Goal: Navigation & Orientation: Find specific page/section

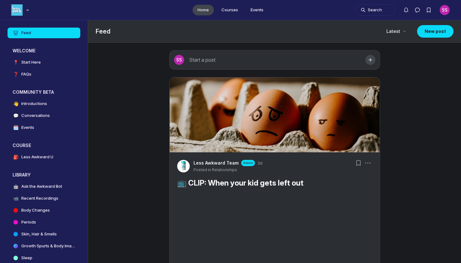
scroll to position [1889, 1202]
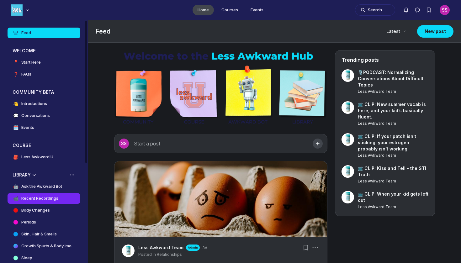
click at [58, 199] on h4 "Recent Recordings" at bounding box center [39, 198] width 37 height 6
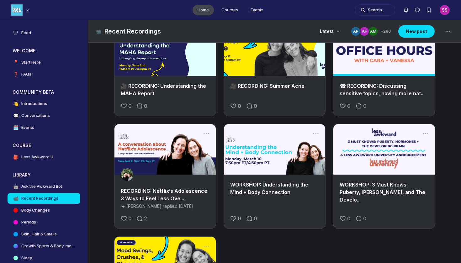
scroll to position [70, 0]
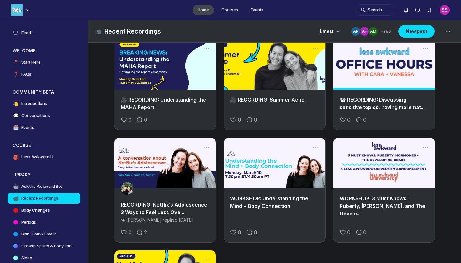
click at [382, 75] on link "Main Content" at bounding box center [384, 64] width 101 height 51
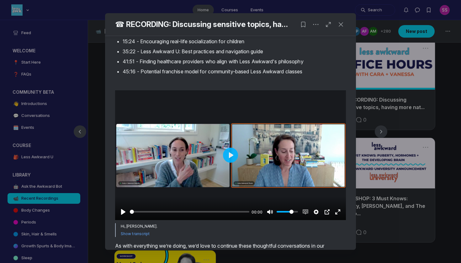
scroll to position [90, 0]
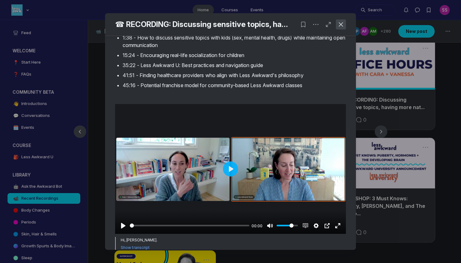
click at [345, 24] on button "Close post" at bounding box center [341, 24] width 10 height 10
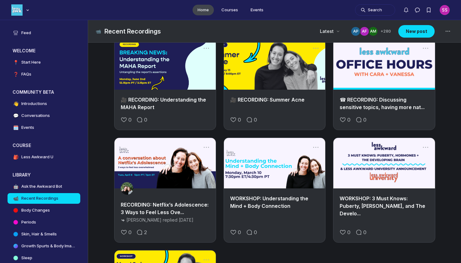
click at [278, 80] on link "Main Content" at bounding box center [274, 64] width 101 height 51
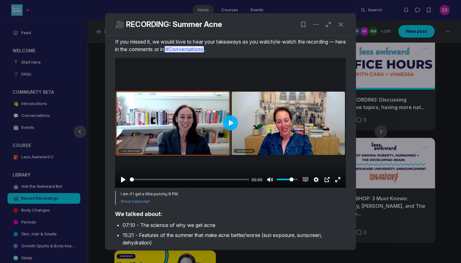
scroll to position [38, 0]
click at [346, 27] on div "🎥 RECORDING: Summer Acne" at bounding box center [230, 24] width 251 height 23
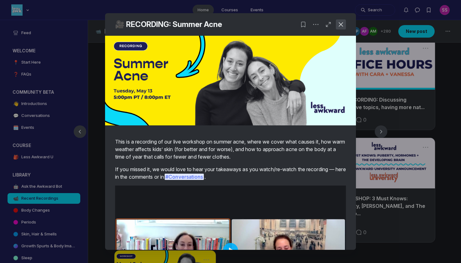
scroll to position [0, 0]
click at [342, 24] on icon "Close post" at bounding box center [341, 24] width 6 height 6
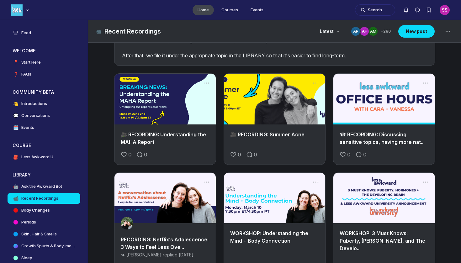
scroll to position [34, 0]
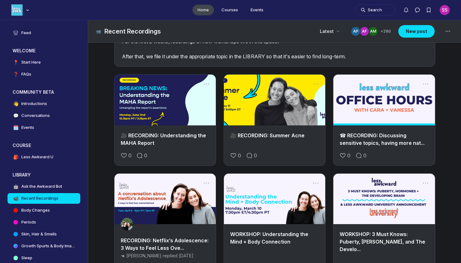
click at [360, 126] on div "☎ RECORDING: Discussing sensitive topics, having more nat..." at bounding box center [384, 140] width 101 height 28
click at [355, 124] on link "Main Content" at bounding box center [384, 100] width 101 height 51
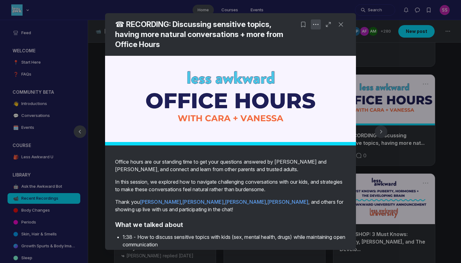
click at [312, 21] on button "Post actions" at bounding box center [316, 24] width 10 height 10
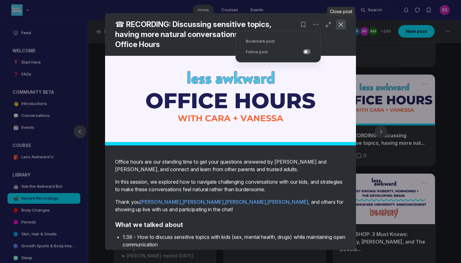
click at [345, 23] on button "Close post" at bounding box center [341, 24] width 10 height 10
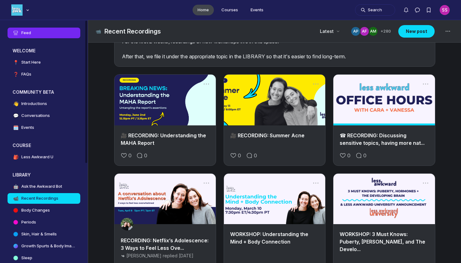
click at [46, 37] on link "Feed" at bounding box center [44, 33] width 73 height 11
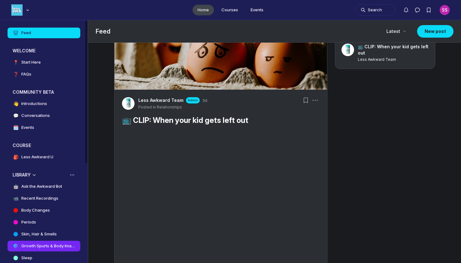
scroll to position [28, 0]
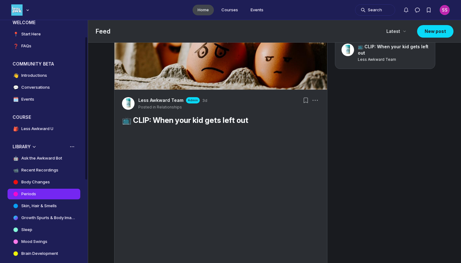
click at [51, 189] on link "Periods" at bounding box center [44, 194] width 73 height 11
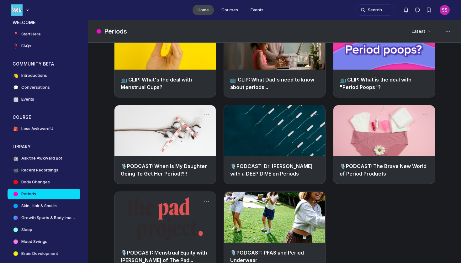
scroll to position [408, 0]
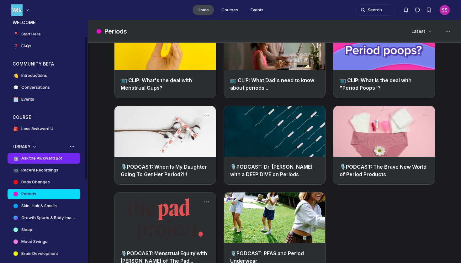
click at [52, 158] on h4 "Ask the Awkward Bot" at bounding box center [41, 158] width 41 height 6
